Goal: Entertainment & Leisure: Consume media (video, audio)

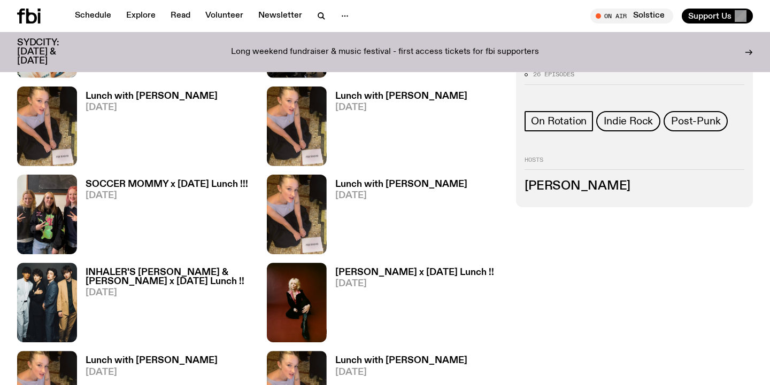
scroll to position [880, 0]
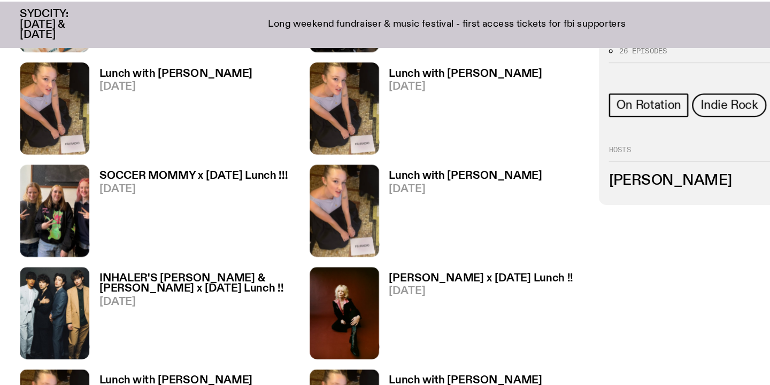
click at [130, 183] on h3 "SOCCER MOMMY x [DATE] Lunch !!!" at bounding box center [167, 182] width 163 height 9
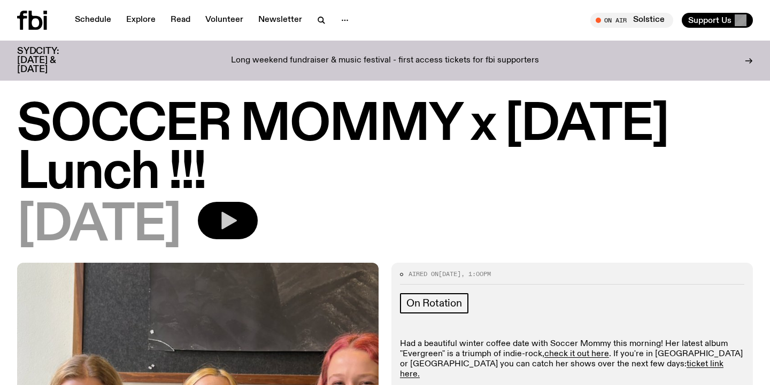
click at [237, 223] on icon "button" at bounding box center [229, 221] width 16 height 18
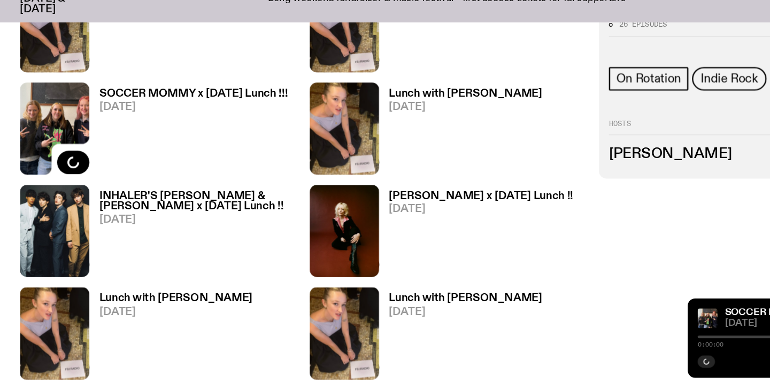
scroll to position [942, 0]
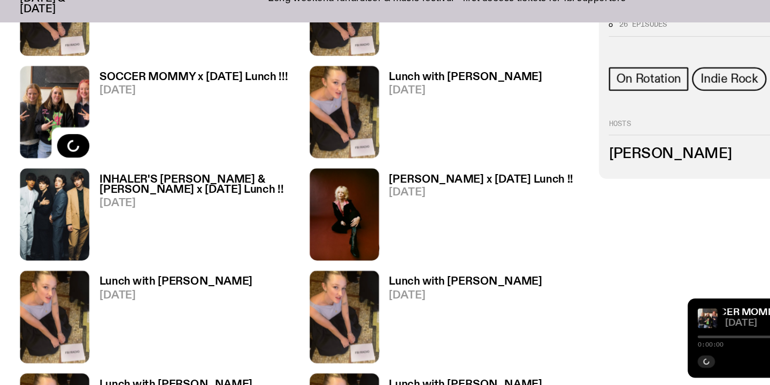
click at [122, 206] on h3 "INHALER'S [PERSON_NAME] & [PERSON_NAME] x [DATE] Lunch !!" at bounding box center [170, 213] width 168 height 18
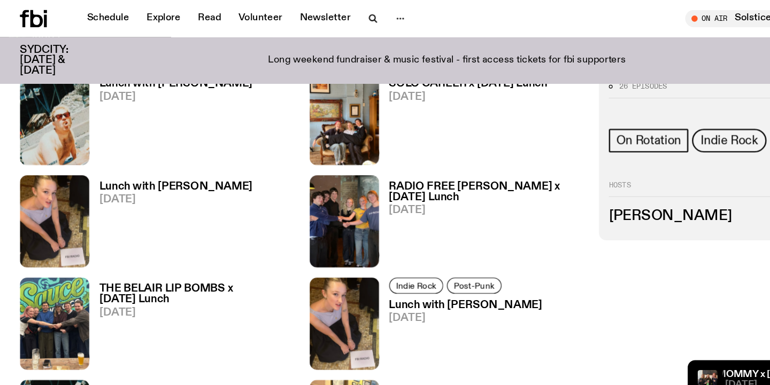
scroll to position [382, 0]
